Goal: Information Seeking & Learning: Compare options

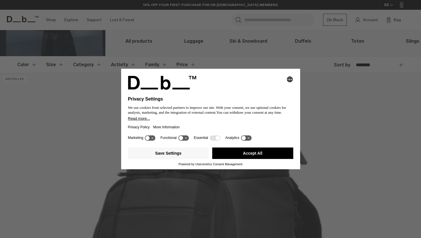
click at [253, 156] on button "Accept All" at bounding box center [252, 153] width 81 height 11
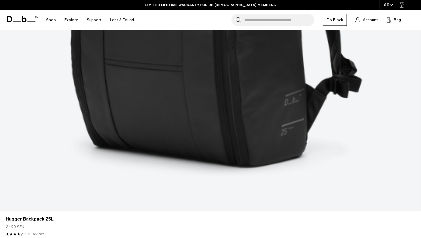
scroll to position [399, 0]
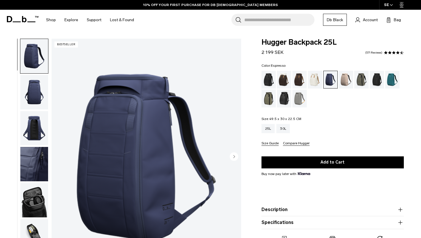
click at [301, 78] on div "Espresso" at bounding box center [300, 80] width 15 height 18
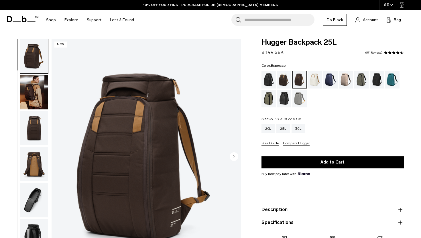
click at [34, 89] on img "button" at bounding box center [34, 92] width 28 height 34
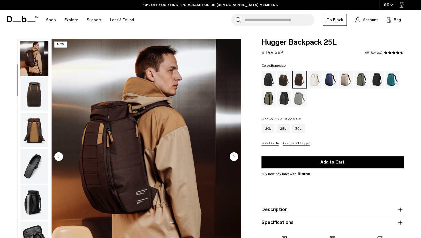
scroll to position [36, 0]
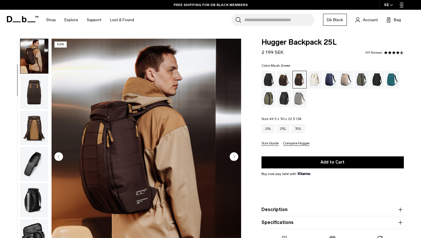
click at [270, 94] on div "Mash Green" at bounding box center [269, 99] width 15 height 18
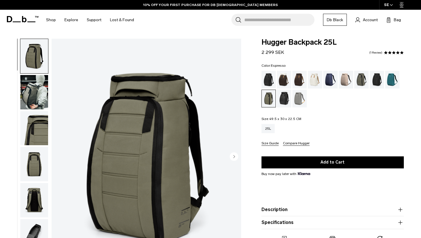
click at [299, 81] on div "Espresso" at bounding box center [300, 80] width 15 height 18
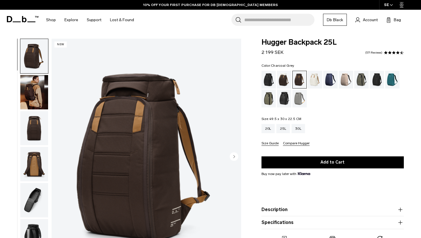
click at [374, 81] on div "Charcoal Grey" at bounding box center [377, 80] width 15 height 18
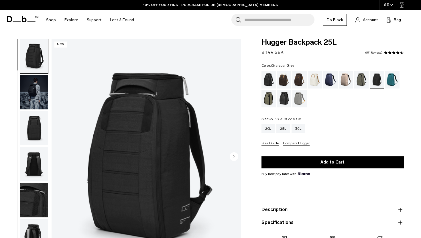
click at [39, 93] on img "button" at bounding box center [34, 92] width 28 height 34
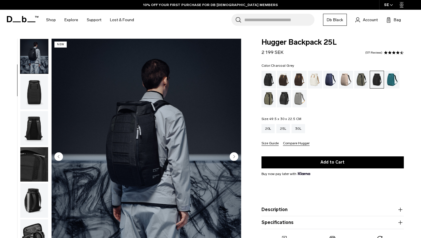
scroll to position [36, 0]
click at [349, 75] on div "Fogbow Beige" at bounding box center [346, 80] width 15 height 18
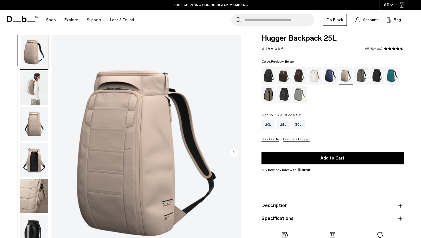
scroll to position [6, 0]
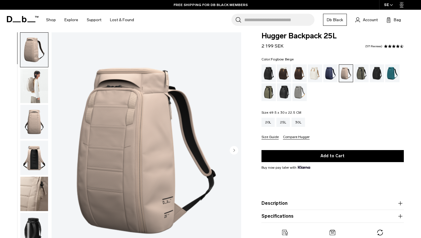
click at [37, 85] on img "button" at bounding box center [34, 86] width 28 height 34
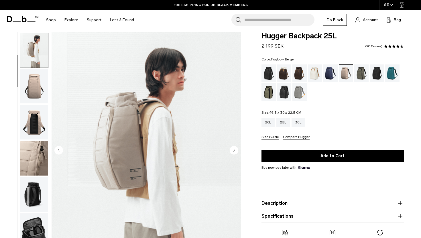
scroll to position [36, 0]
click at [34, 52] on img "button" at bounding box center [34, 50] width 28 height 34
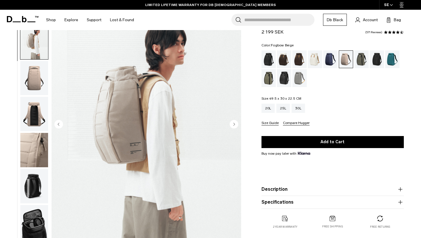
scroll to position [0, 0]
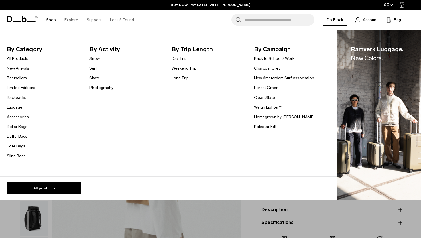
click at [181, 68] on link "Weekend Trip" at bounding box center [184, 68] width 25 height 6
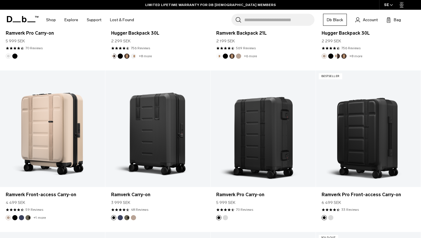
scroll to position [417, 0]
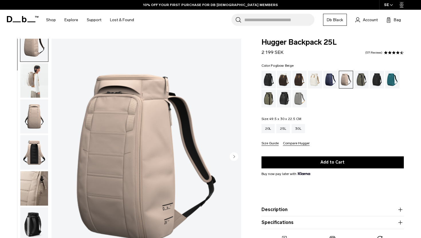
scroll to position [10, 0]
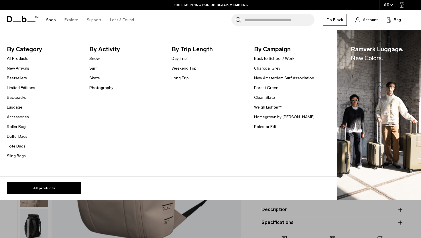
click at [11, 156] on link "Sling Bags" at bounding box center [16, 156] width 19 height 6
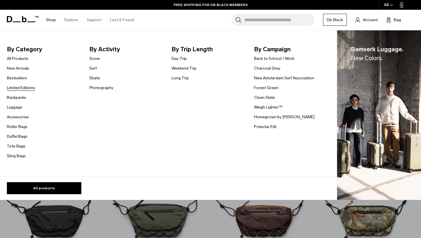
click at [13, 88] on link "Limited Editions" at bounding box center [21, 88] width 28 height 6
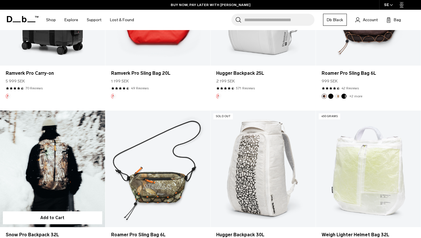
scroll to position [680, 0]
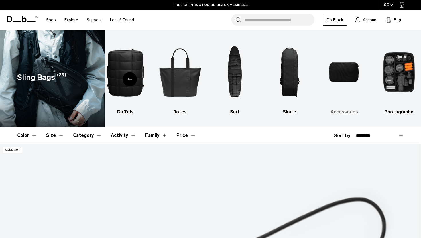
click at [342, 72] on img "9 / 10" at bounding box center [344, 72] width 45 height 67
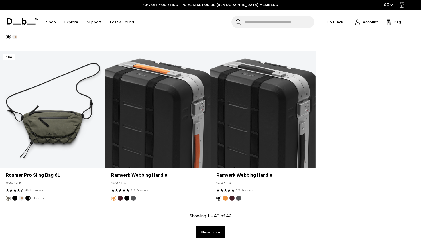
scroll to position [1607, 0]
